Goal: Task Accomplishment & Management: Use online tool/utility

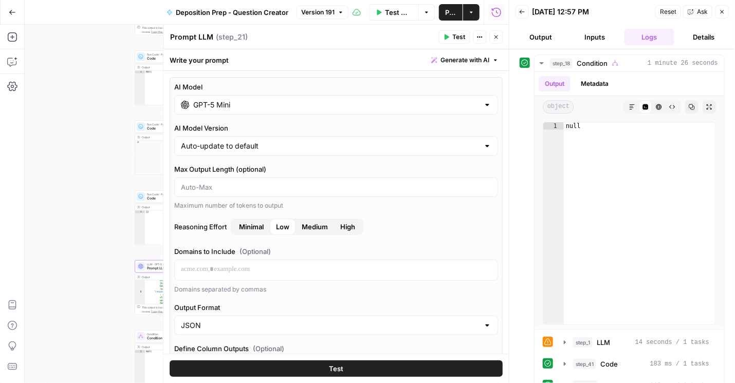
scroll to position [1085, 0]
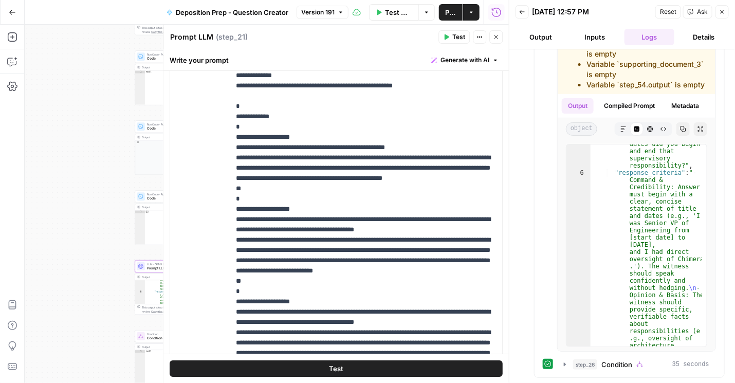
click at [379, 1] on div "Test Workflow Options Publish Actions Run History" at bounding box center [429, 12] width 160 height 24
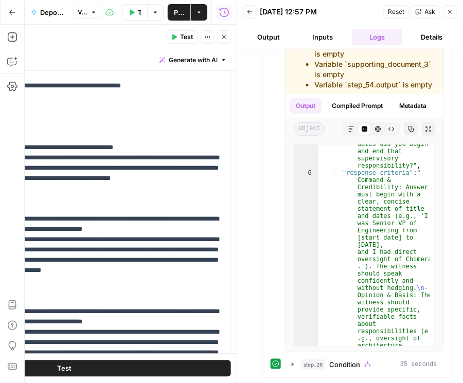
click at [319, 40] on button "Inputs" at bounding box center [323, 37] width 50 height 16
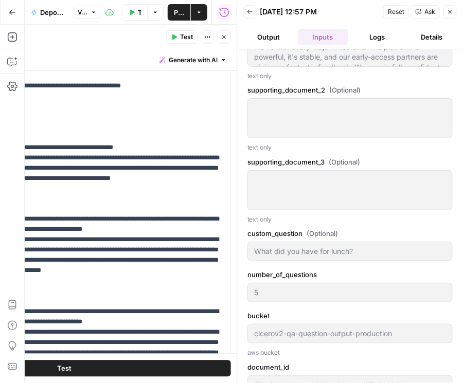
scroll to position [866, 0]
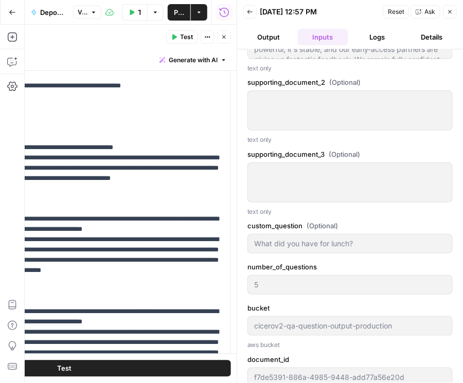
click at [385, 37] on button "Logs" at bounding box center [377, 37] width 50 height 16
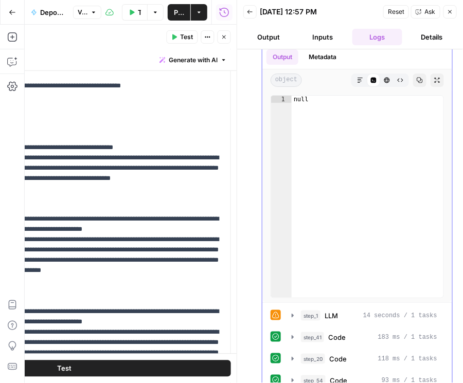
scroll to position [83, 0]
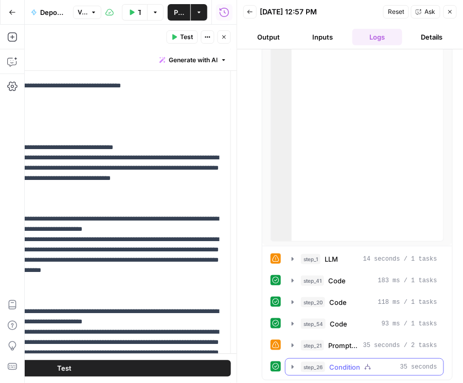
drag, startPoint x: 289, startPoint y: 365, endPoint x: 294, endPoint y: 361, distance: 6.6
click at [290, 364] on icon "button" at bounding box center [293, 367] width 8 height 8
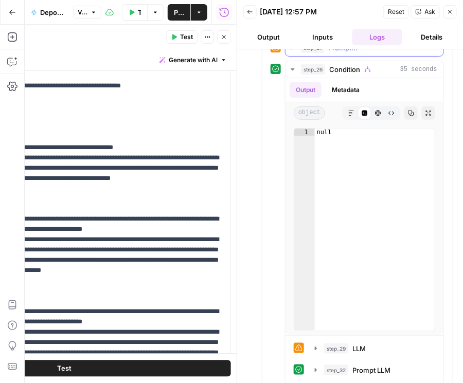
scroll to position [409, 0]
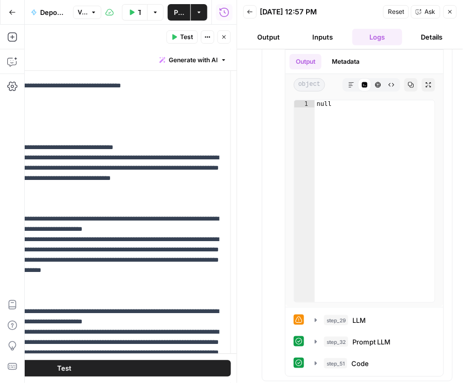
click at [220, 37] on button "Close" at bounding box center [224, 36] width 13 height 13
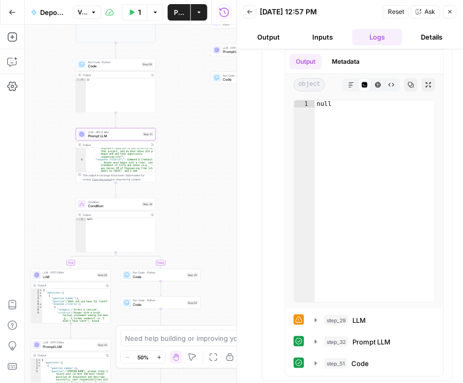
drag, startPoint x: 220, startPoint y: 250, endPoint x: 155, endPoint y: 111, distance: 153.4
click at [155, 108] on div "true false true false true false Workflow Set Inputs Inputs Condition Condition…" at bounding box center [131, 204] width 212 height 358
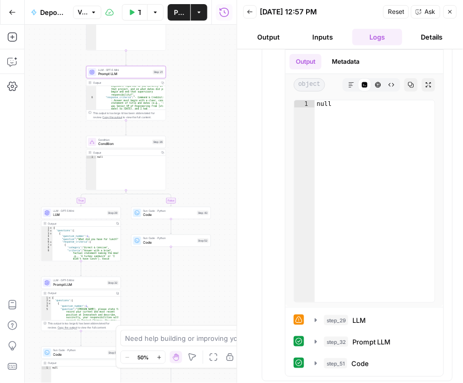
drag, startPoint x: 171, startPoint y: 197, endPoint x: 185, endPoint y: 150, distance: 49.2
click at [185, 150] on div "true false true false true false Workflow Set Inputs Inputs Condition Condition…" at bounding box center [131, 204] width 212 height 358
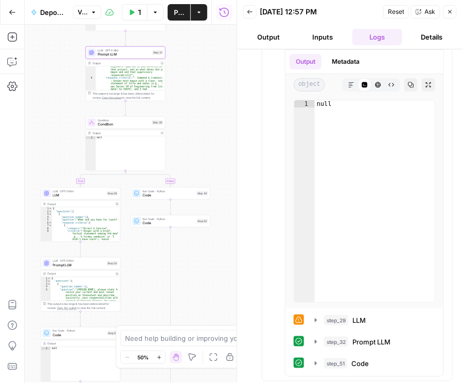
drag, startPoint x: 211, startPoint y: 175, endPoint x: 208, endPoint y: 138, distance: 37.2
click at [208, 138] on div "true false true false true false Workflow Set Inputs Inputs Condition Condition…" at bounding box center [131, 204] width 212 height 358
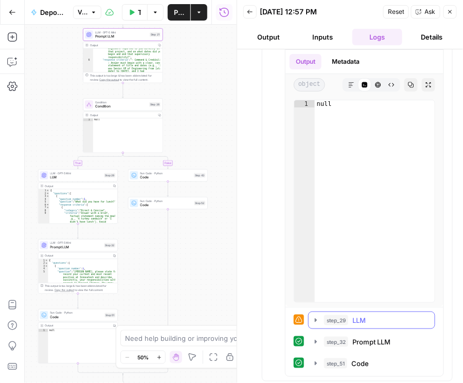
click at [316, 318] on icon "button" at bounding box center [316, 320] width 2 height 4
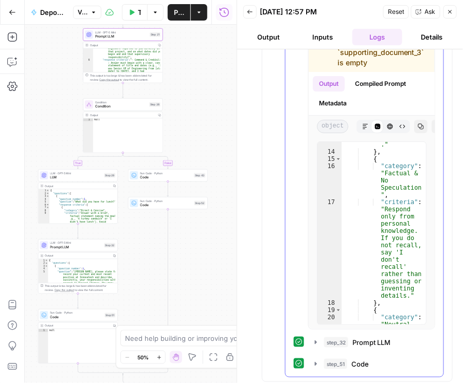
scroll to position [751, 0]
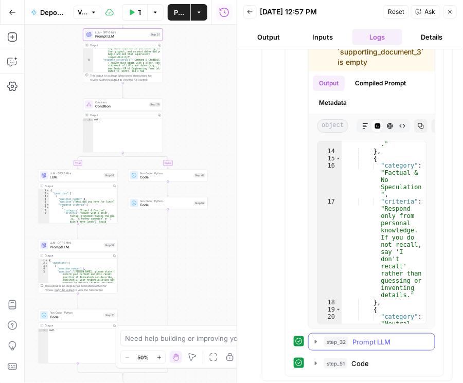
click at [409, 338] on div "step_32 Prompt LLM 28 seconds / 2 tasks" at bounding box center [376, 342] width 104 height 10
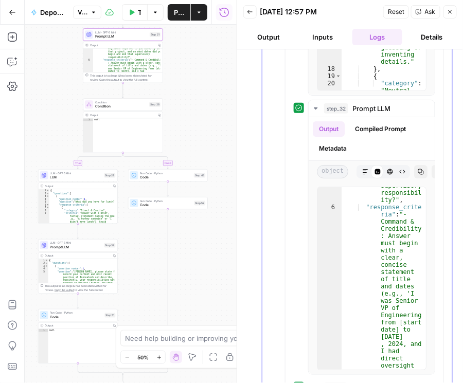
scroll to position [1008, 0]
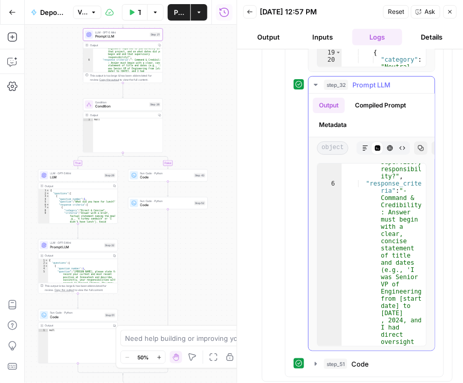
click at [363, 146] on icon "button" at bounding box center [365, 148] width 5 height 5
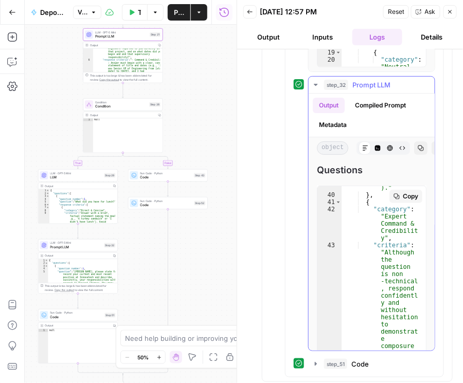
scroll to position [5554, 0]
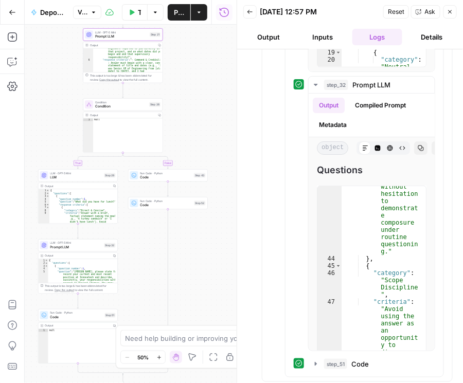
click at [251, 14] on button "Back" at bounding box center [249, 11] width 13 height 13
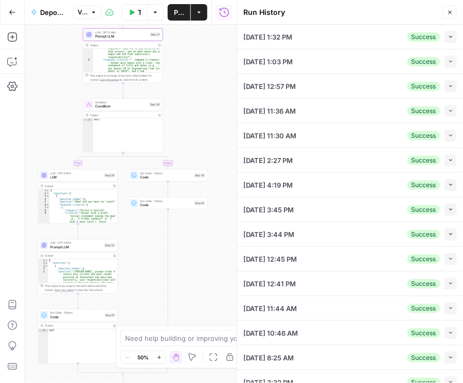
click at [448, 85] on icon "button" at bounding box center [451, 86] width 6 height 6
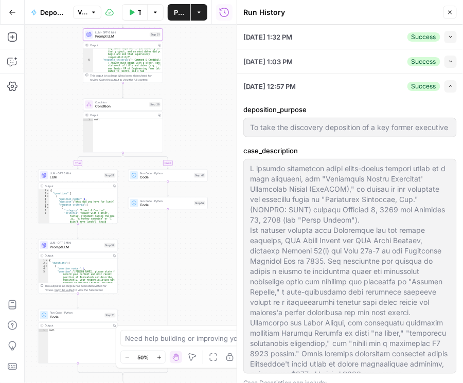
click at [448, 60] on icon "button" at bounding box center [451, 62] width 6 height 6
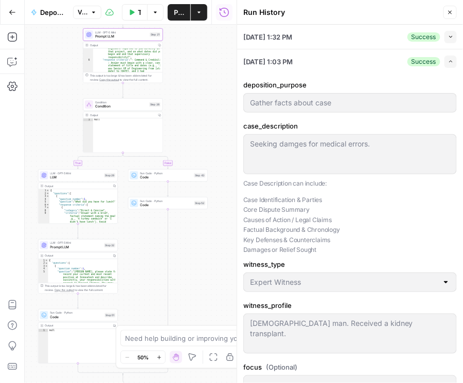
click at [448, 63] on icon "button" at bounding box center [451, 62] width 6 height 6
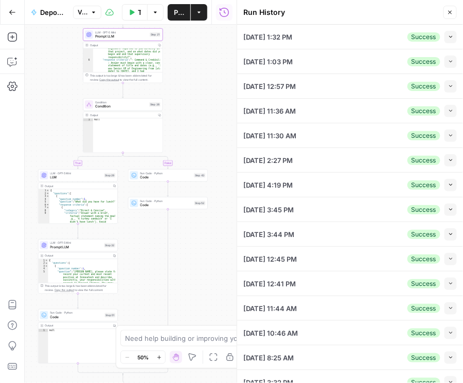
click at [451, 118] on div "09/26/25 at 11:36 AM Success Collapse" at bounding box center [349, 111] width 213 height 24
click at [449, 110] on button "Collapse" at bounding box center [450, 111] width 12 height 12
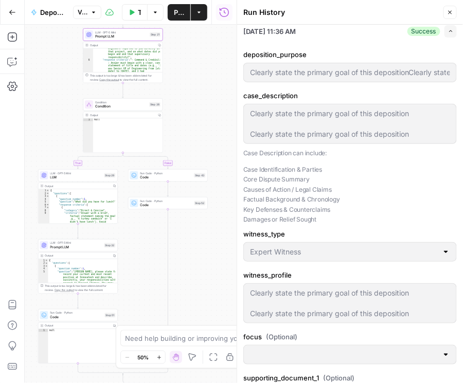
scroll to position [0, 0]
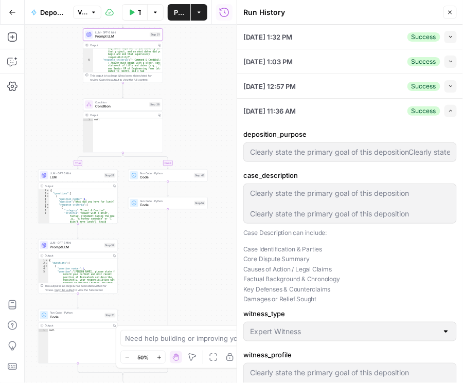
click at [444, 85] on button "Collapse" at bounding box center [450, 86] width 12 height 12
type input "To take the discovery deposition of a key former executive of the defendant cor…"
type input "Clearly state the primary goal of this depositionClearly state the primary goal…"
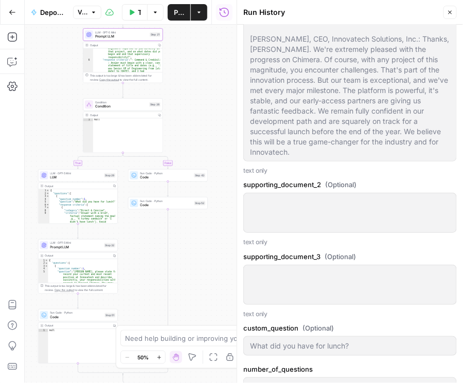
scroll to position [969, 0]
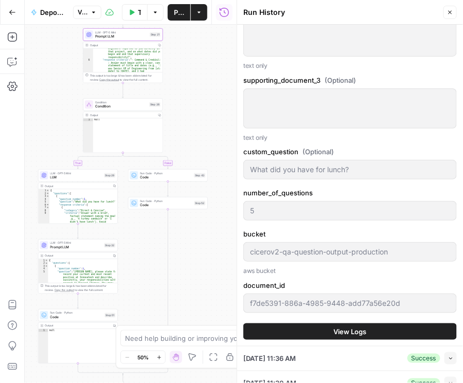
click at [345, 330] on span "View Logs" at bounding box center [350, 332] width 33 height 10
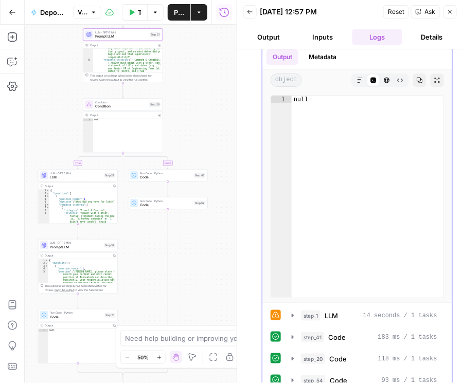
scroll to position [83, 0]
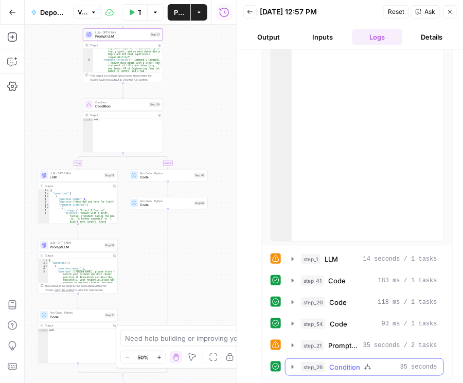
click at [291, 367] on icon "button" at bounding box center [293, 367] width 8 height 8
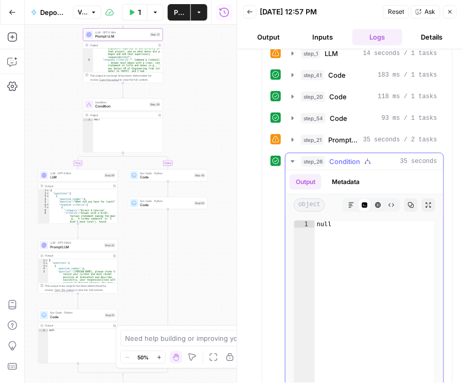
scroll to position [409, 0]
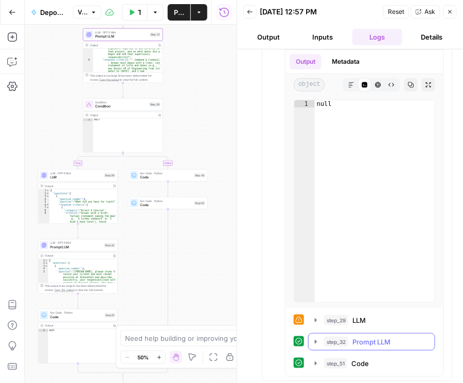
click at [312, 338] on icon "button" at bounding box center [316, 342] width 8 height 8
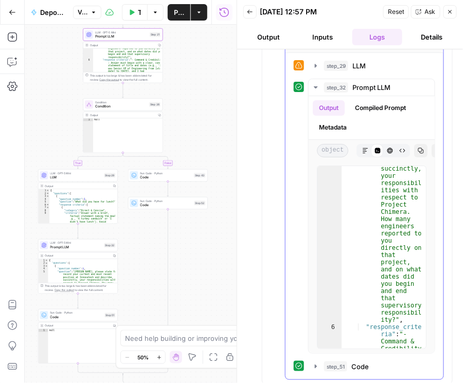
scroll to position [667, 0]
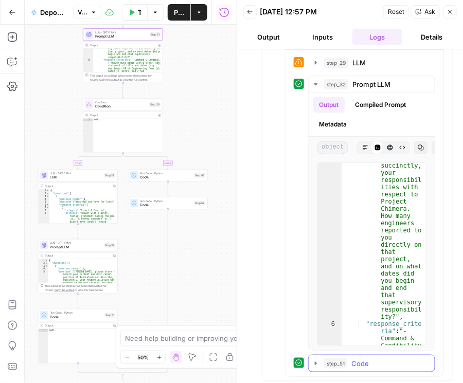
click at [316, 362] on icon "button" at bounding box center [316, 364] width 2 height 4
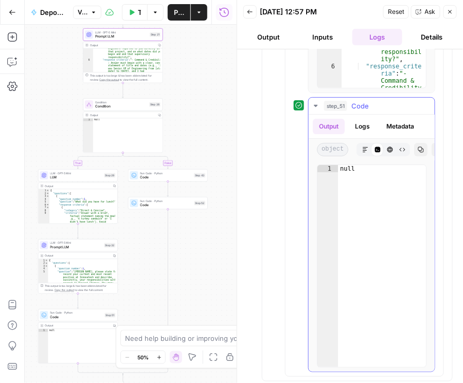
click at [363, 124] on button "Logs" at bounding box center [362, 126] width 27 height 15
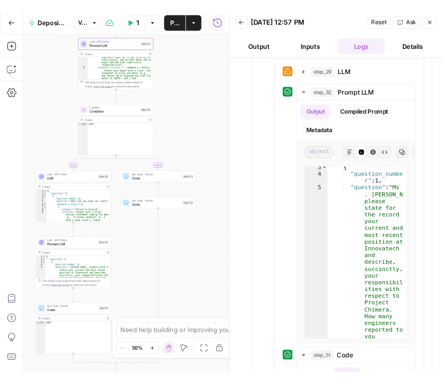
scroll to position [666, 0]
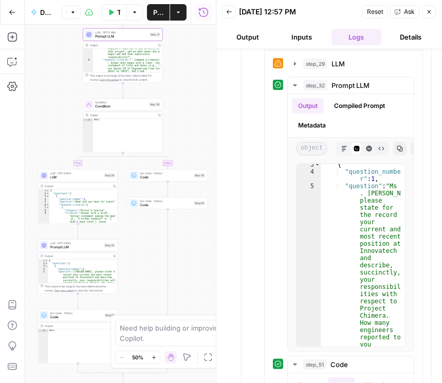
click at [285, 40] on button "Inputs" at bounding box center [302, 37] width 50 height 16
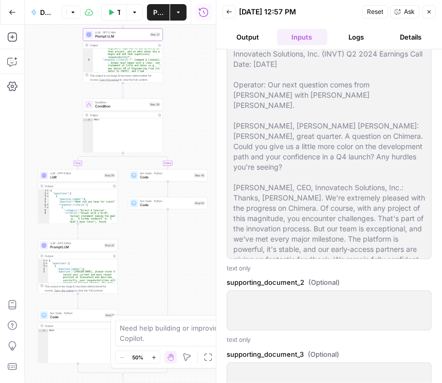
click at [244, 35] on button "Output" at bounding box center [248, 37] width 50 height 16
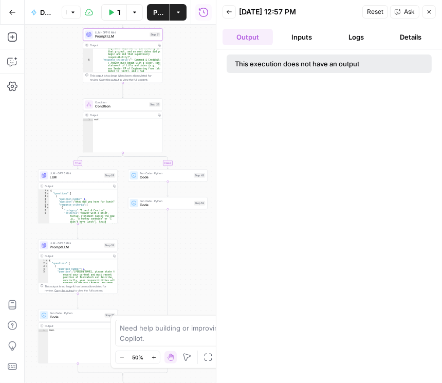
click at [377, 39] on button "Logs" at bounding box center [357, 37] width 50 height 16
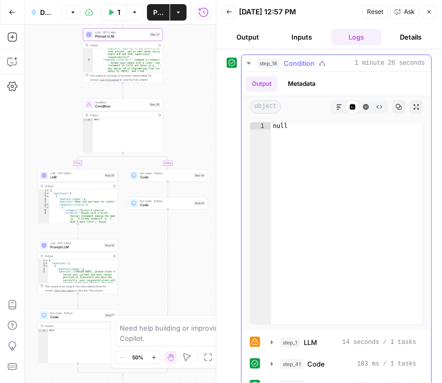
scroll to position [83, 0]
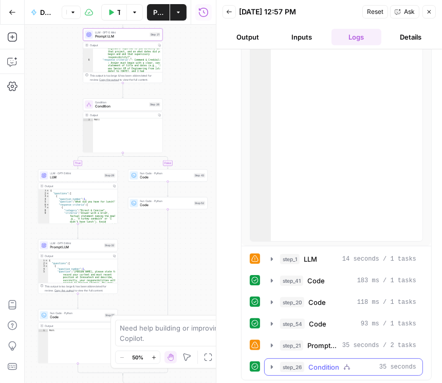
click at [273, 366] on icon "button" at bounding box center [272, 367] width 8 height 8
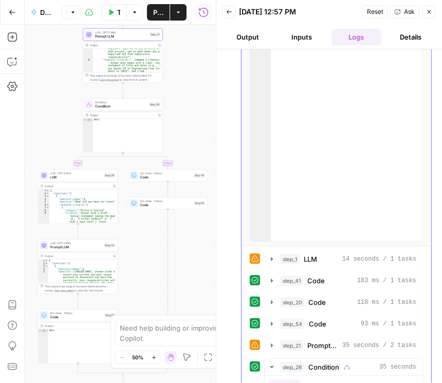
scroll to position [260, 0]
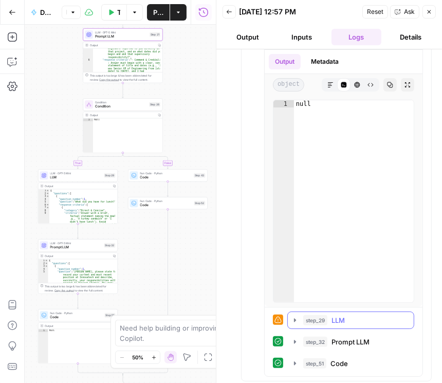
click at [295, 316] on icon "button" at bounding box center [295, 320] width 8 height 8
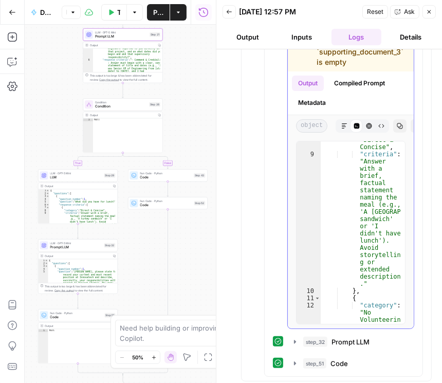
scroll to position [141, 0]
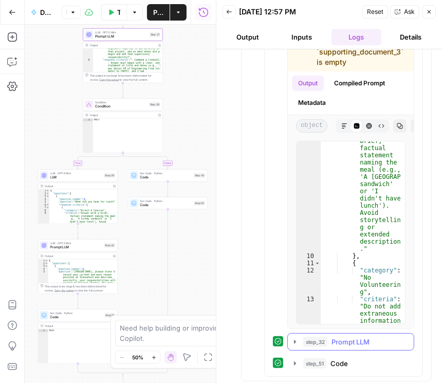
click at [298, 339] on icon "button" at bounding box center [295, 342] width 8 height 8
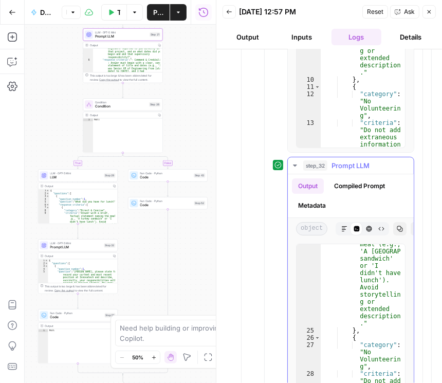
scroll to position [5060, 0]
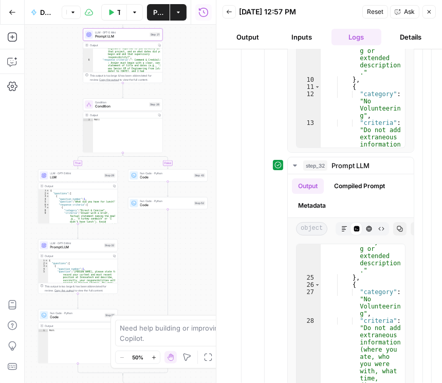
click at [429, 10] on icon "button" at bounding box center [429, 12] width 6 height 6
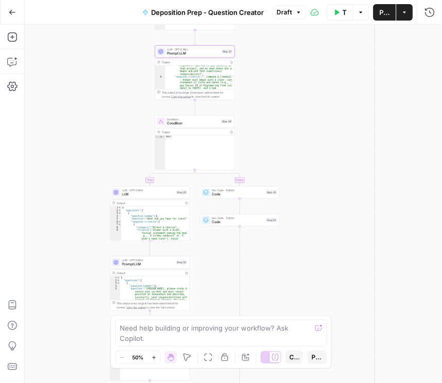
drag, startPoint x: 215, startPoint y: 125, endPoint x: 257, endPoint y: 142, distance: 44.8
click at [285, 128] on div "true false true false true false Workflow Set Inputs Inputs Condition Condition…" at bounding box center [234, 204] width 418 height 358
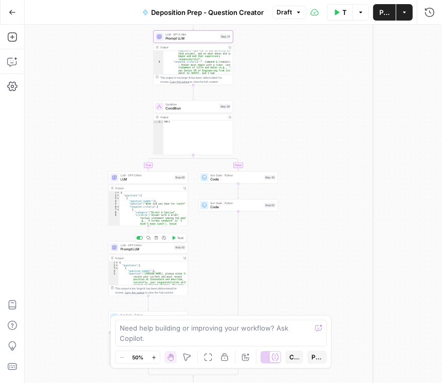
click at [146, 251] on div "LLM · GPT-5 Mini Prompt LLM Step 32 Copy step Delete step Add Note Test" at bounding box center [149, 247] width 80 height 12
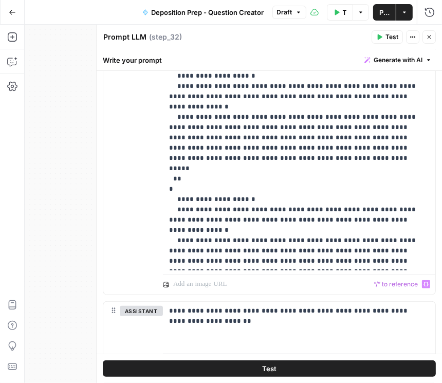
scroll to position [275, 0]
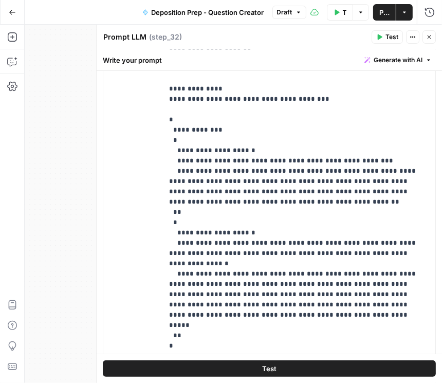
click at [431, 38] on icon "button" at bounding box center [429, 37] width 6 height 6
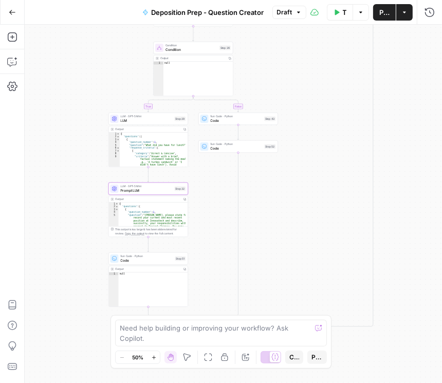
click at [142, 119] on span "LLM" at bounding box center [147, 120] width 52 height 5
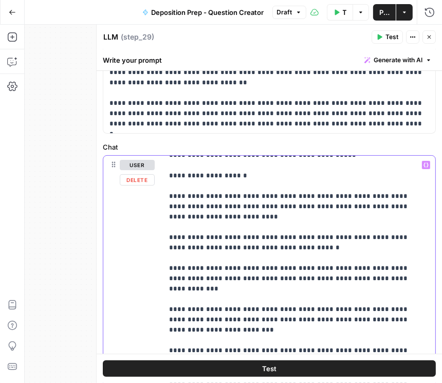
scroll to position [432, 0]
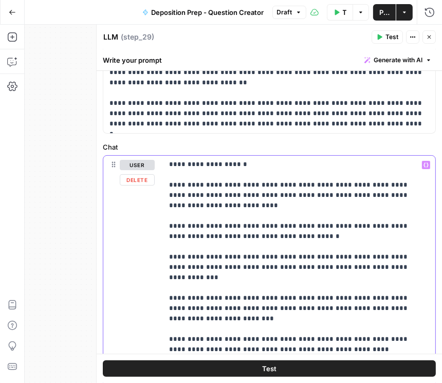
drag, startPoint x: 168, startPoint y: 226, endPoint x: 303, endPoint y: 335, distance: 173.7
click at [299, 340] on div "**********" at bounding box center [297, 365] width 268 height 419
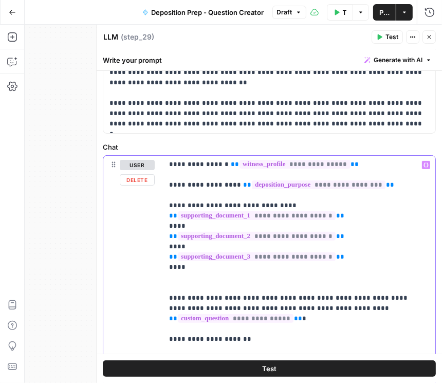
scroll to position [308, 0]
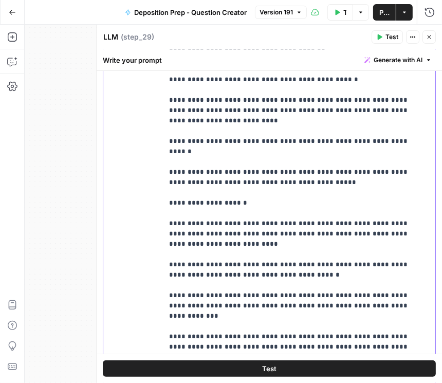
click at [268, 277] on p "**********" at bounding box center [294, 187] width 251 height 843
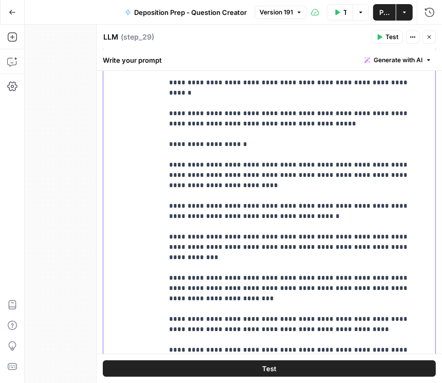
scroll to position [432, 0]
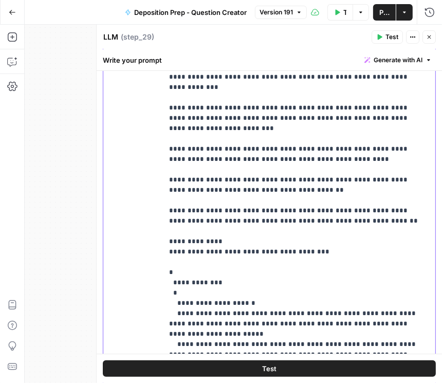
drag, startPoint x: 170, startPoint y: 183, endPoint x: 399, endPoint y: 179, distance: 228.4
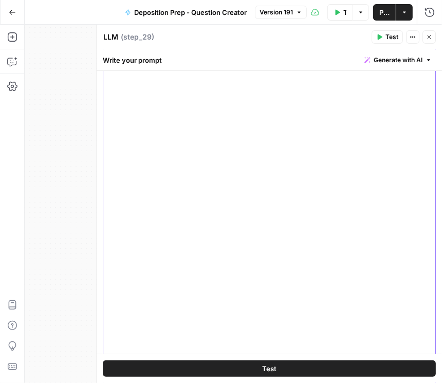
scroll to position [52, 0]
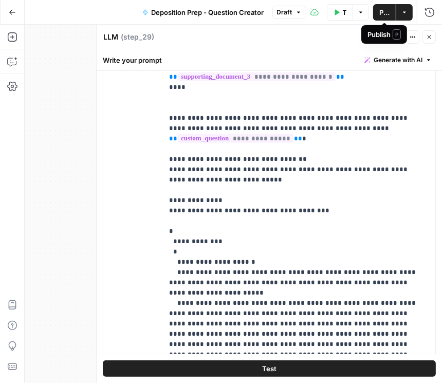
click at [380, 17] on button "Publish" at bounding box center [384, 12] width 23 height 16
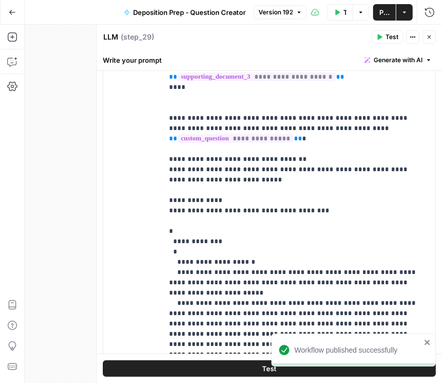
click at [432, 38] on icon "button" at bounding box center [429, 37] width 6 height 6
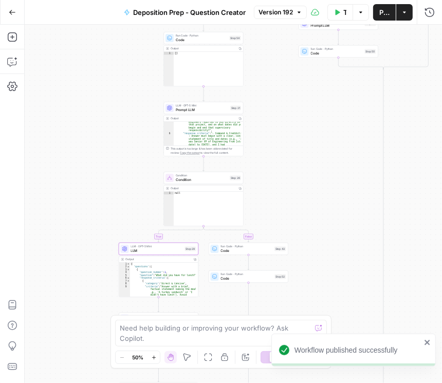
drag, startPoint x: 314, startPoint y: 140, endPoint x: 328, endPoint y: 303, distance: 163.7
click at [327, 310] on div "true false true false true false Workflow Set Inputs Inputs Condition Condition…" at bounding box center [234, 204] width 418 height 358
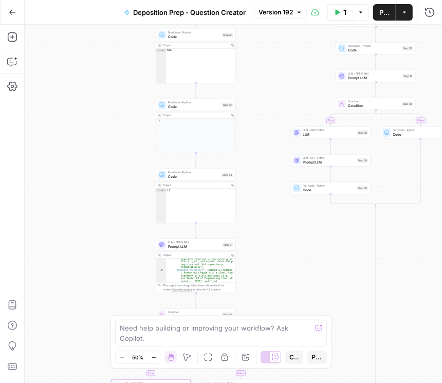
drag, startPoint x: 324, startPoint y: 191, endPoint x: 314, endPoint y: 288, distance: 97.7
click at [314, 288] on div "true false true false true false Workflow Set Inputs Inputs Condition Condition…" at bounding box center [234, 204] width 418 height 358
click at [190, 248] on span "Prompt LLM" at bounding box center [194, 246] width 52 height 5
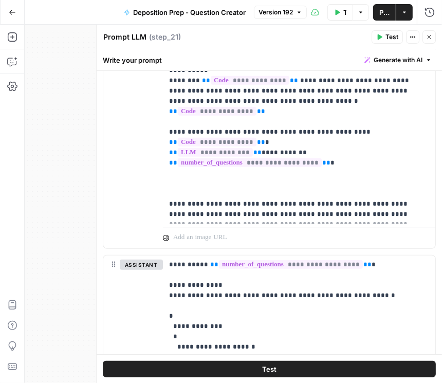
scroll to position [441, 0]
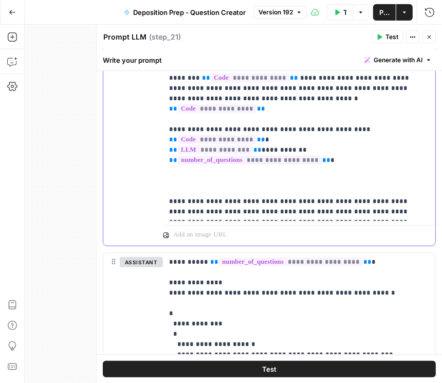
click at [416, 210] on p "**********" at bounding box center [297, 37] width 256 height 360
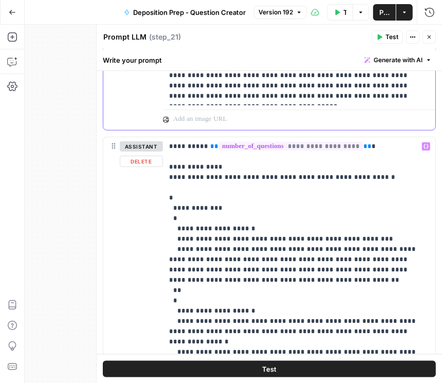
scroll to position [558, 0]
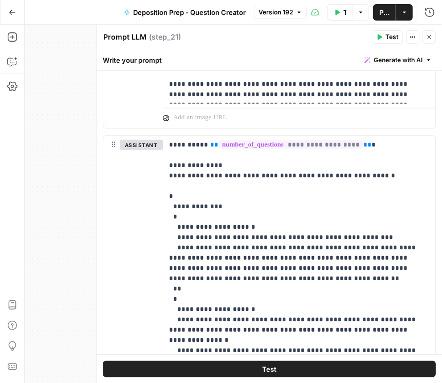
click at [431, 41] on button "Close" at bounding box center [429, 36] width 13 height 13
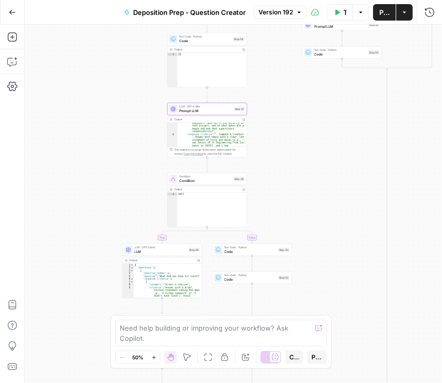
drag, startPoint x: 268, startPoint y: 280, endPoint x: 279, endPoint y: 160, distance: 120.3
click at [279, 160] on div "true false true false true false Workflow Set Inputs Inputs Condition Condition…" at bounding box center [234, 204] width 418 height 358
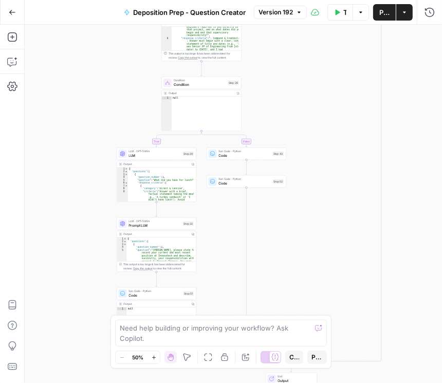
drag, startPoint x: 299, startPoint y: 310, endPoint x: 293, endPoint y: 145, distance: 165.2
click at [293, 145] on div "true false true false true false Workflow Set Inputs Inputs Condition Condition…" at bounding box center [234, 204] width 418 height 358
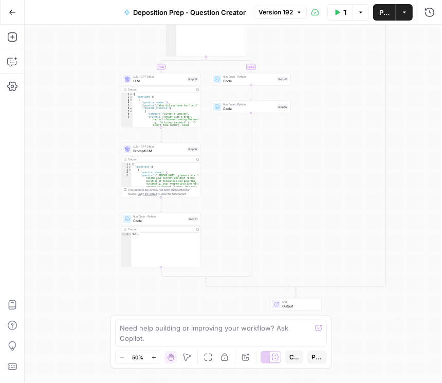
click at [138, 148] on div "LLM · GPT-5 Mini Prompt LLM" at bounding box center [160, 149] width 52 height 9
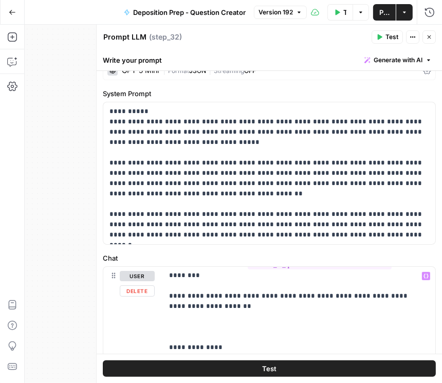
scroll to position [11, 0]
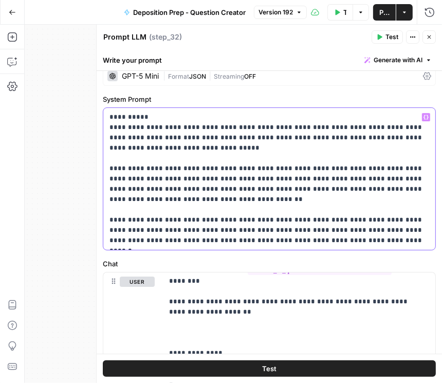
click at [213, 229] on p "**********" at bounding box center [268, 179] width 316 height 134
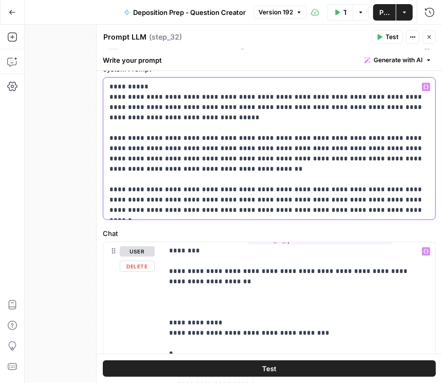
scroll to position [40, 0]
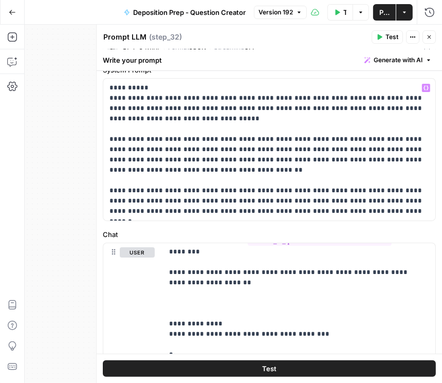
click at [426, 35] on button "Close" at bounding box center [429, 36] width 13 height 13
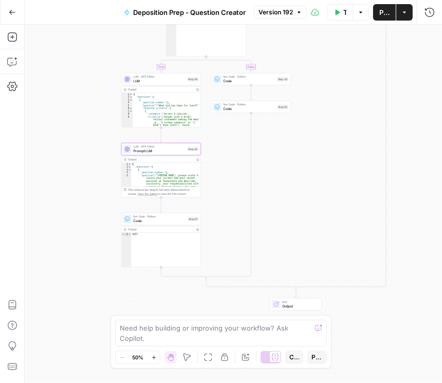
click at [162, 82] on span "LLM" at bounding box center [160, 81] width 52 height 5
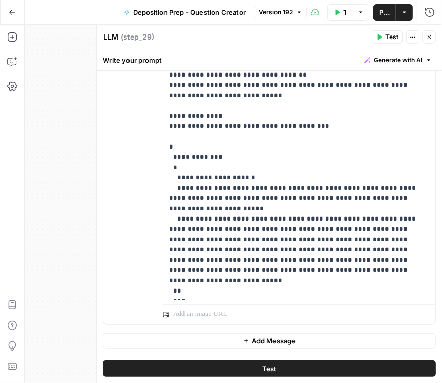
scroll to position [0, 0]
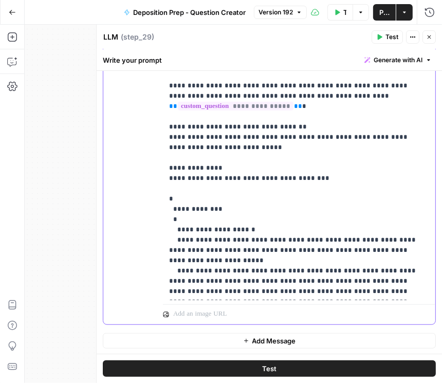
click at [281, 155] on p "**********" at bounding box center [294, 116] width 251 height 463
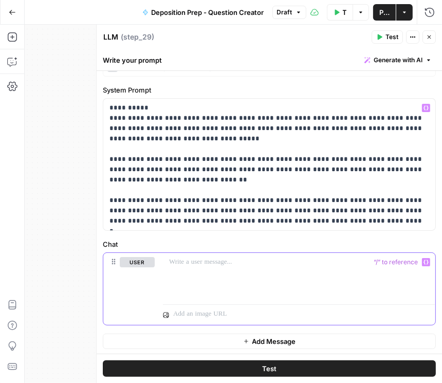
click at [290, 16] on span "Draft" at bounding box center [284, 12] width 15 height 9
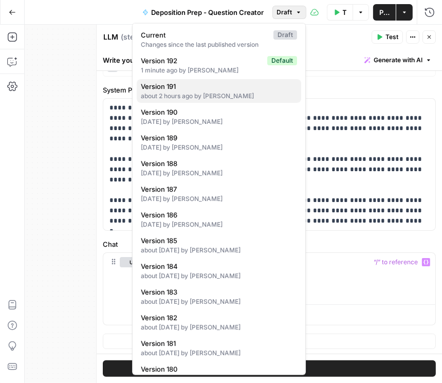
click at [198, 94] on div "about 2 hours ago by Daniel Scarr" at bounding box center [219, 96] width 156 height 9
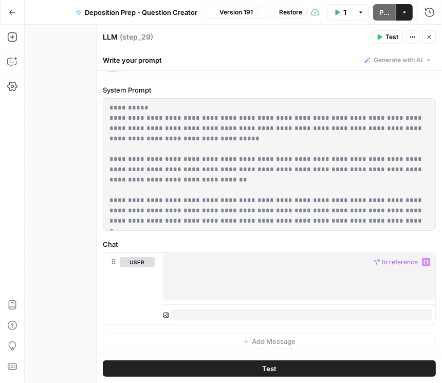
scroll to position [0, 0]
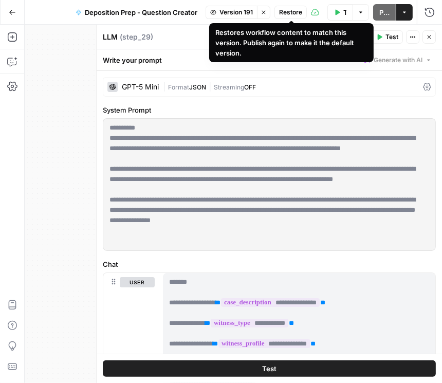
click at [289, 13] on span "Restore" at bounding box center [290, 12] width 23 height 9
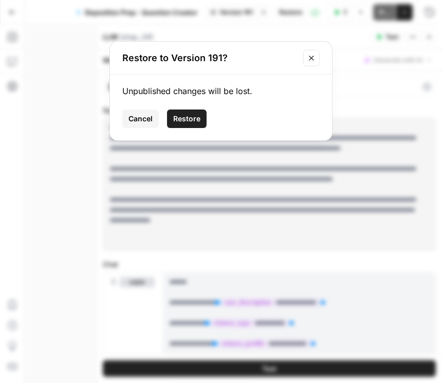
click at [183, 118] on span "Restore" at bounding box center [186, 119] width 27 height 10
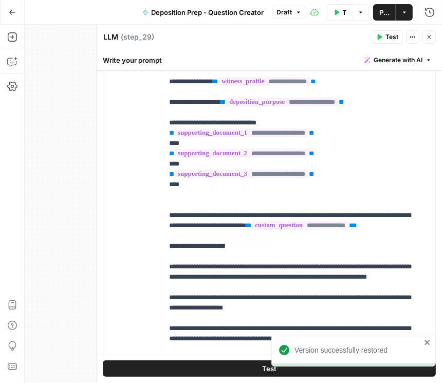
scroll to position [294, 0]
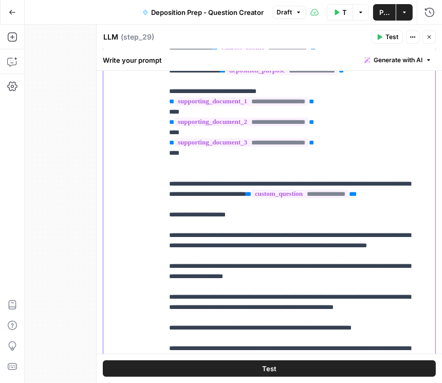
drag, startPoint x: 167, startPoint y: 225, endPoint x: 301, endPoint y: 307, distance: 157.2
click at [301, 307] on div "**********" at bounding box center [299, 188] width 273 height 419
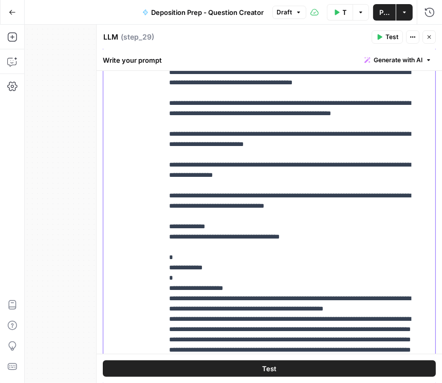
scroll to position [405, 0]
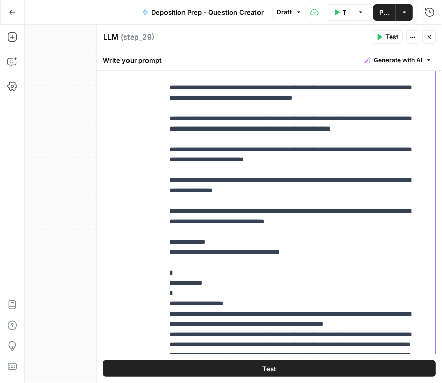
drag, startPoint x: 169, startPoint y: 246, endPoint x: 391, endPoint y: 251, distance: 222.7
click at [391, 251] on div "**********" at bounding box center [297, 188] width 268 height 419
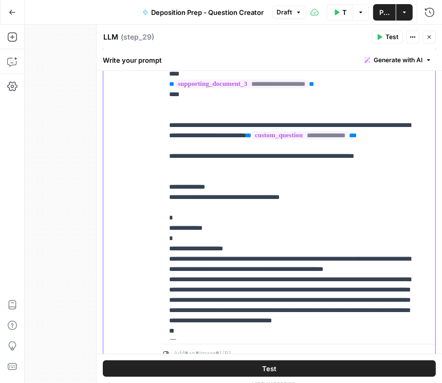
scroll to position [323, 0]
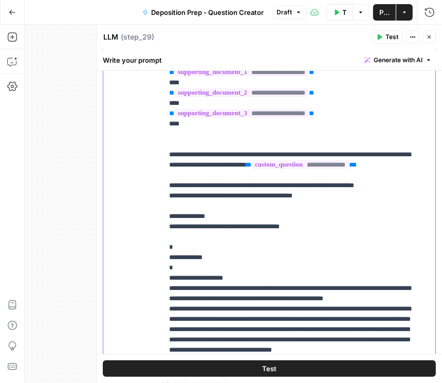
drag, startPoint x: 333, startPoint y: 206, endPoint x: 159, endPoint y: 197, distance: 174.5
click at [159, 197] on div "**********" at bounding box center [269, 171] width 332 height 443
click at [329, 206] on p "**********" at bounding box center [294, 180] width 251 height 453
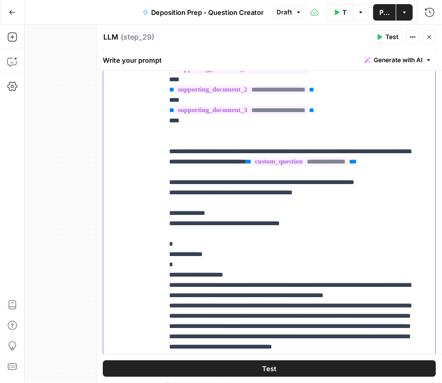
scroll to position [0, 0]
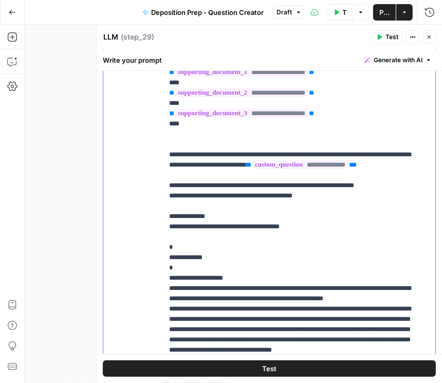
drag, startPoint x: 236, startPoint y: 202, endPoint x: 169, endPoint y: 194, distance: 67.8
click at [169, 194] on p "**********" at bounding box center [294, 180] width 251 height 453
copy p "**********"
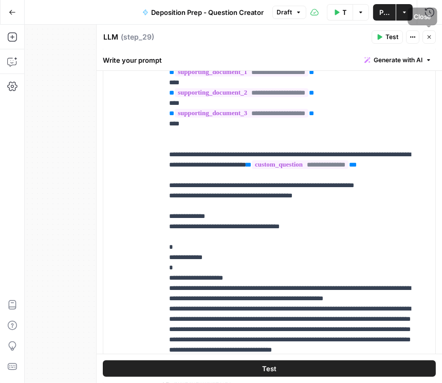
click at [429, 38] on icon "button" at bounding box center [429, 37] width 6 height 6
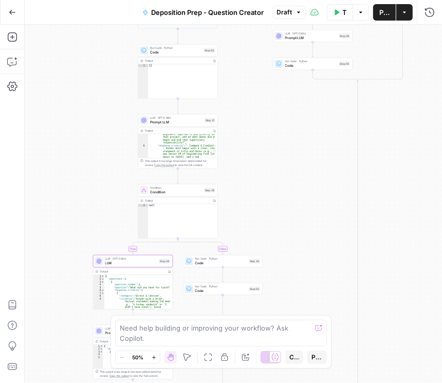
drag, startPoint x: 344, startPoint y: 118, endPoint x: 313, endPoint y: 338, distance: 222.3
click at [313, 338] on body "Rhetoric New Home Browse Your Data Recent Grids Brett Test Workflow - Copilot E…" at bounding box center [221, 191] width 442 height 383
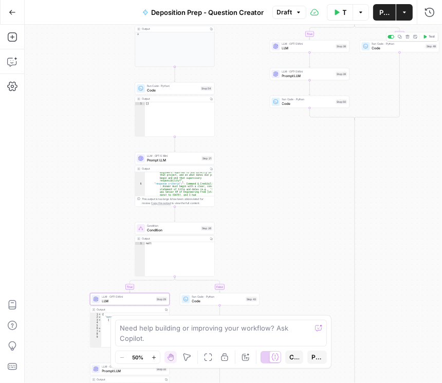
click at [388, 12] on span "Publish" at bounding box center [385, 12] width 10 height 10
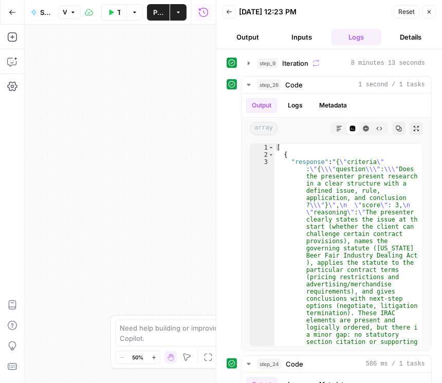
click at [430, 16] on button "Close" at bounding box center [429, 11] width 13 height 13
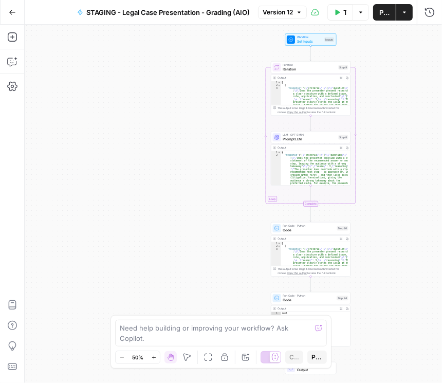
click at [315, 232] on span "Code" at bounding box center [309, 230] width 52 height 5
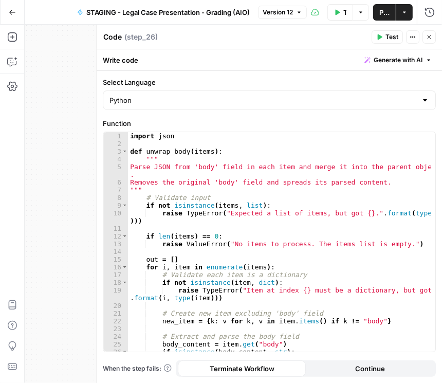
click at [431, 34] on icon "button" at bounding box center [429, 37] width 6 height 6
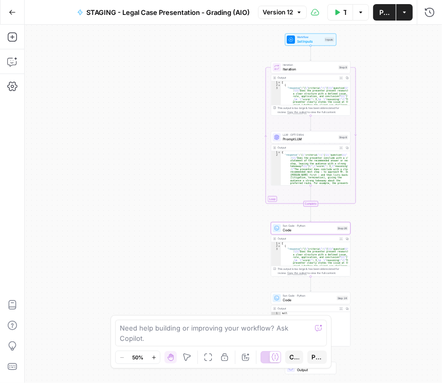
click at [301, 138] on span "Prompt LLM" at bounding box center [309, 139] width 53 height 5
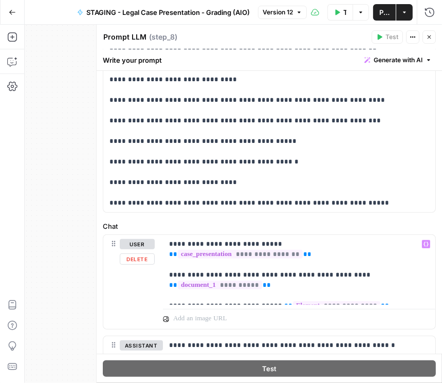
scroll to position [323, 0]
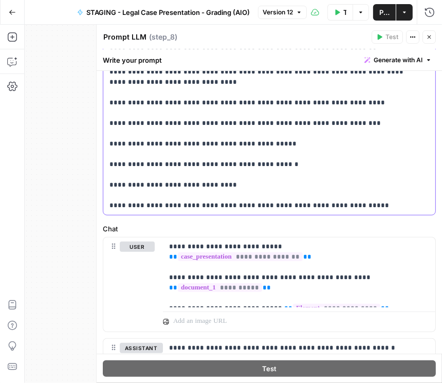
drag, startPoint x: 107, startPoint y: 195, endPoint x: 413, endPoint y: 202, distance: 305.5
click at [413, 202] on div "**********" at bounding box center [267, 5] width 328 height 419
copy p "**********"
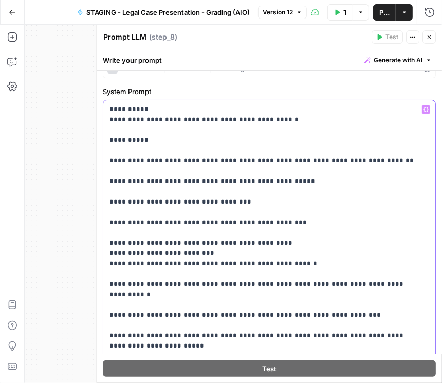
scroll to position [0, 0]
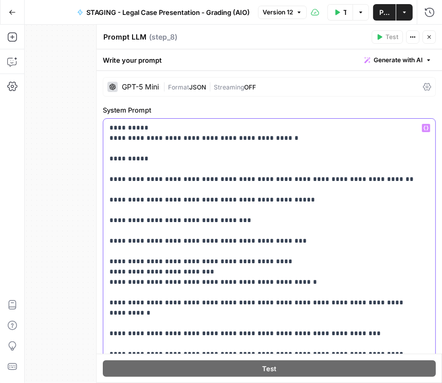
drag, startPoint x: 110, startPoint y: 178, endPoint x: 263, endPoint y: 175, distance: 152.8
copy p "**********"
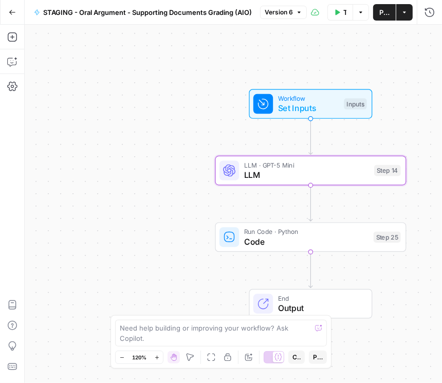
click at [12, 11] on icon "button" at bounding box center [12, 12] width 7 height 7
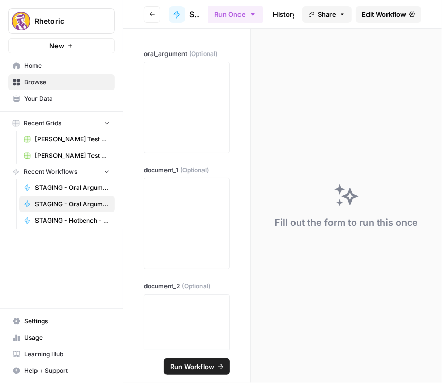
click at [148, 15] on button "Go back" at bounding box center [152, 14] width 16 height 16
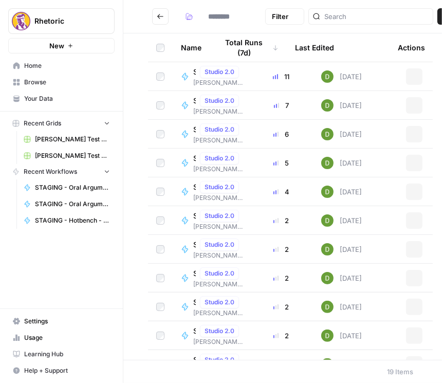
type input "**********"
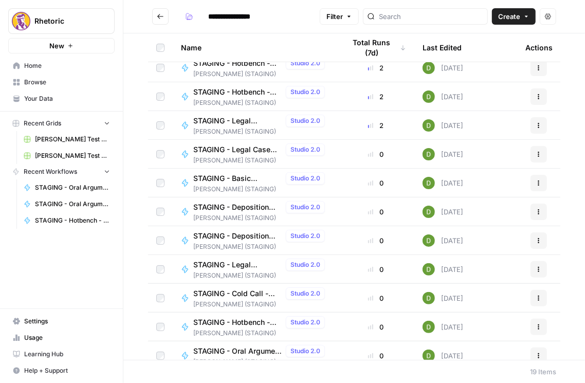
scroll to position [249, 0]
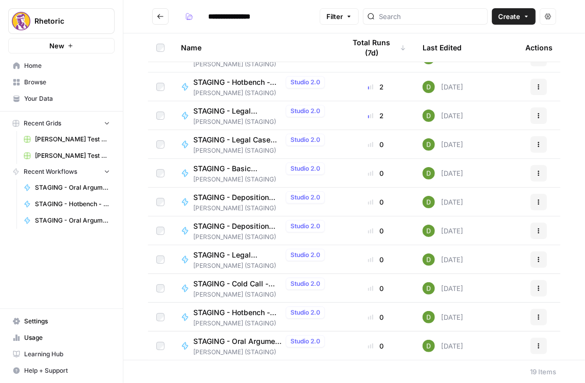
click at [240, 197] on span "STAGING - Deposition Prep - Grading" at bounding box center [237, 197] width 88 height 10
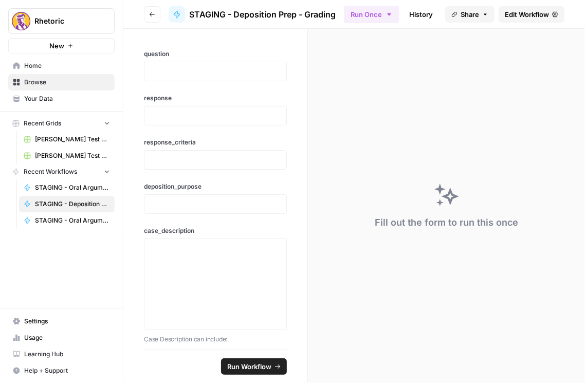
click at [150, 16] on icon "button" at bounding box center [152, 14] width 6 height 6
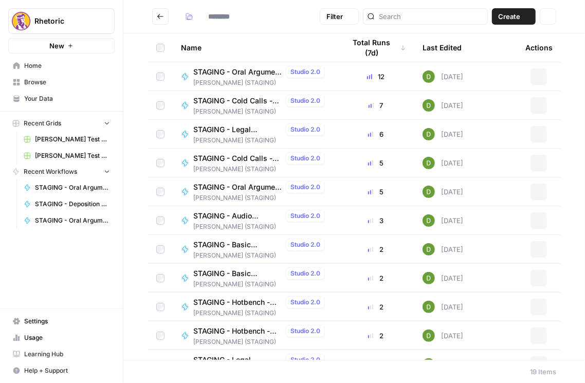
type input "**********"
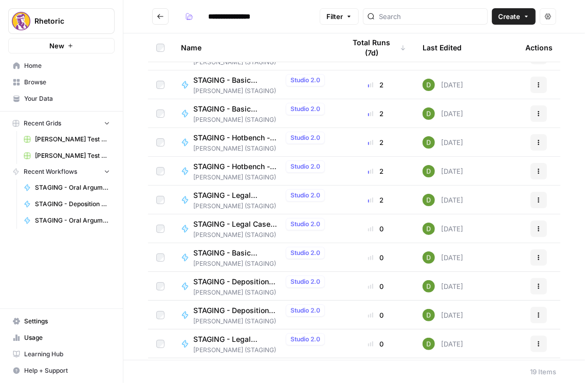
scroll to position [235, 0]
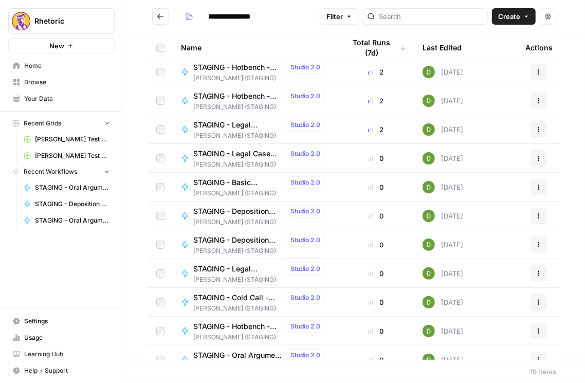
click at [246, 239] on span "STAGING - Deposition Prep - Question Creator" at bounding box center [237, 240] width 88 height 10
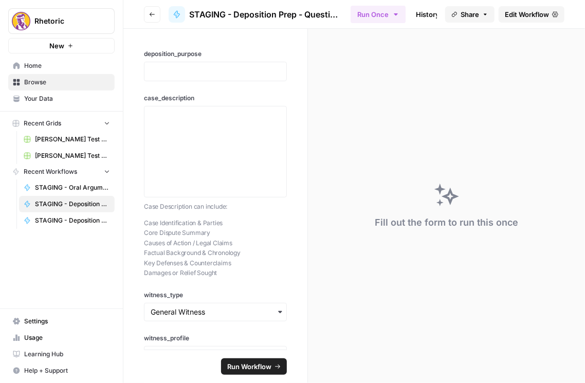
click at [442, 12] on span "Edit Workflow" at bounding box center [527, 14] width 44 height 10
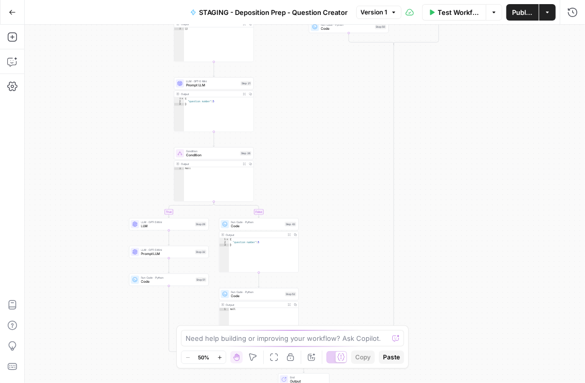
click at [159, 225] on span "LLM" at bounding box center [167, 226] width 52 height 5
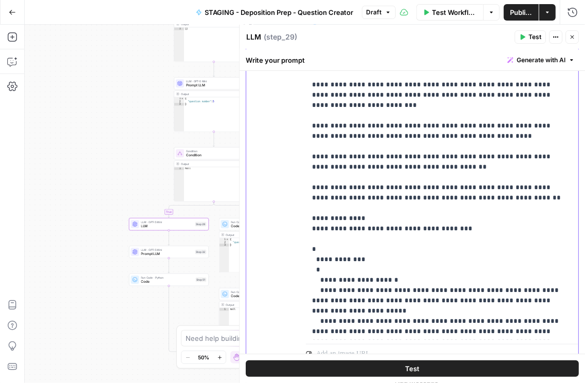
scroll to position [345, 0]
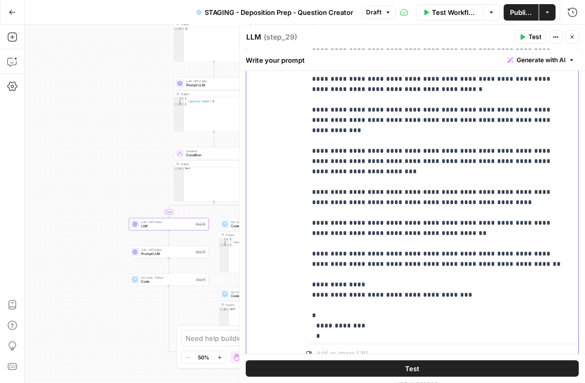
drag, startPoint x: 315, startPoint y: 170, endPoint x: 561, endPoint y: 230, distance: 253.7
click at [442, 236] on div "**********" at bounding box center [440, 130] width 268 height 419
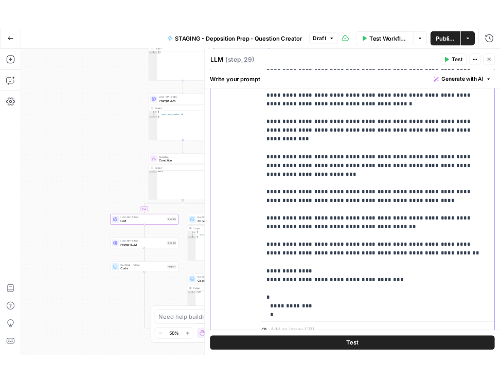
scroll to position [0, 0]
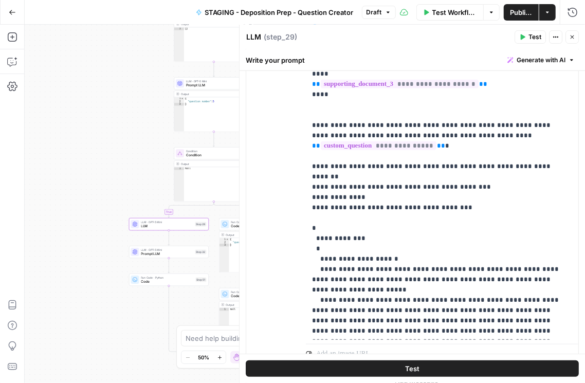
click at [442, 13] on span "Publish" at bounding box center [521, 12] width 23 height 10
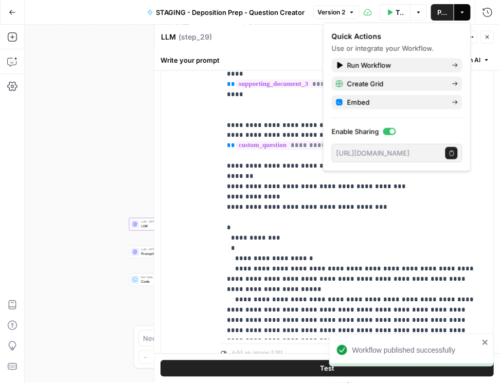
click at [442, 35] on icon "button" at bounding box center [487, 37] width 6 height 6
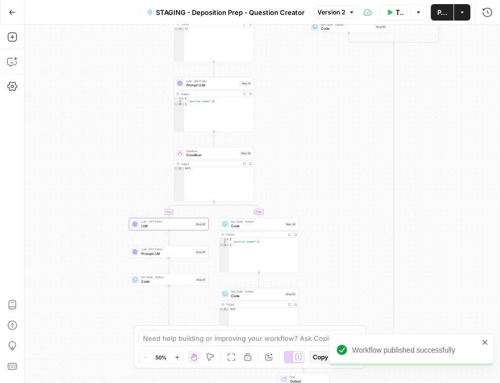
click at [19, 12] on button "Go Back" at bounding box center [12, 12] width 19 height 19
